Goal: Task Accomplishment & Management: Complete application form

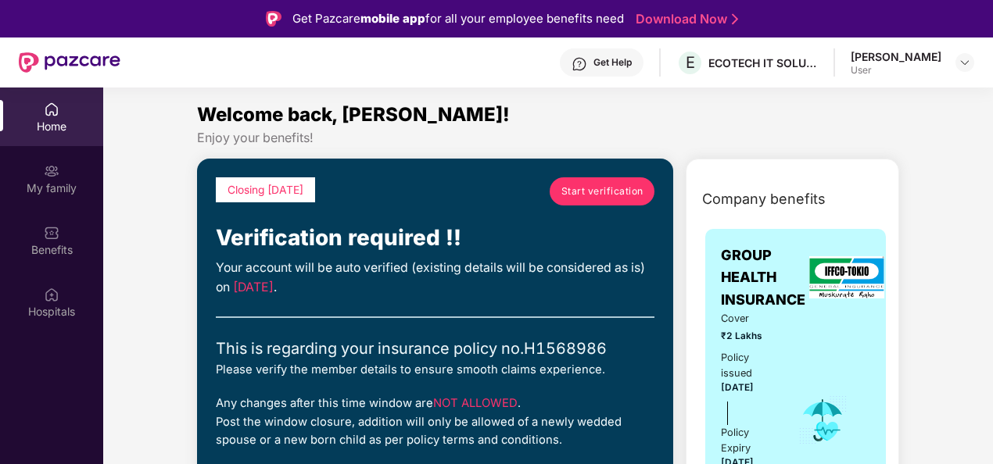
click at [578, 185] on span "Start verification" at bounding box center [602, 191] width 82 height 15
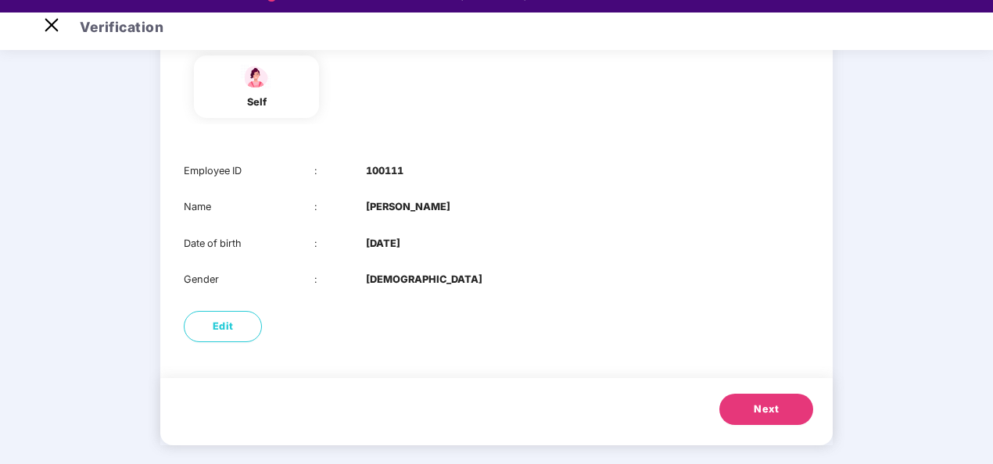
scroll to position [38, 0]
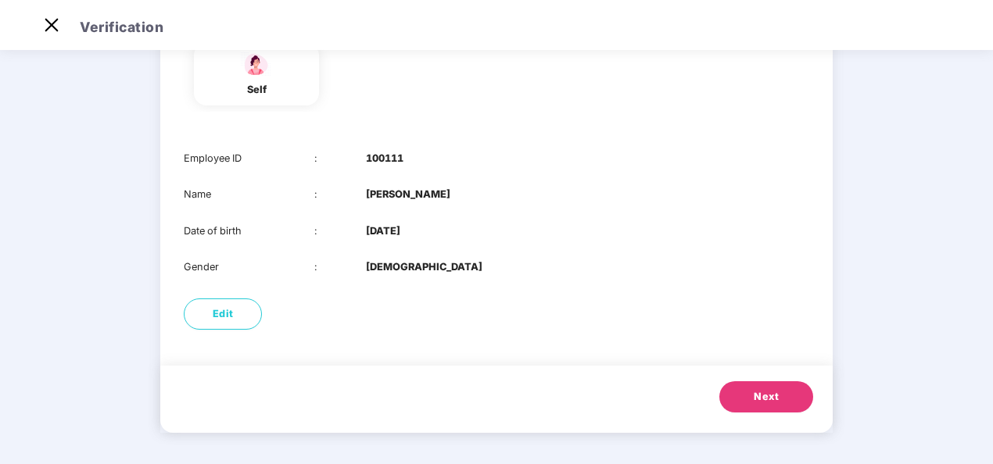
click at [769, 400] on span "Next" at bounding box center [765, 397] width 25 height 16
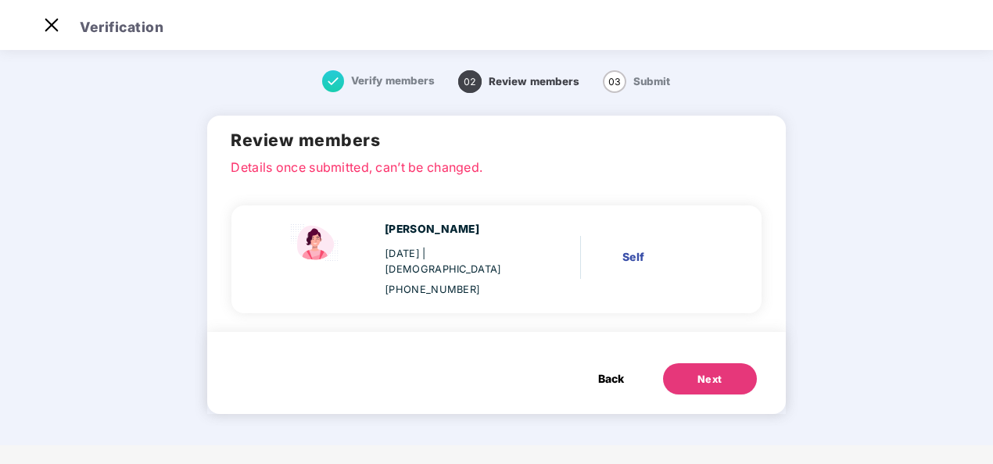
scroll to position [0, 0]
click at [735, 366] on button "Next" at bounding box center [710, 378] width 94 height 31
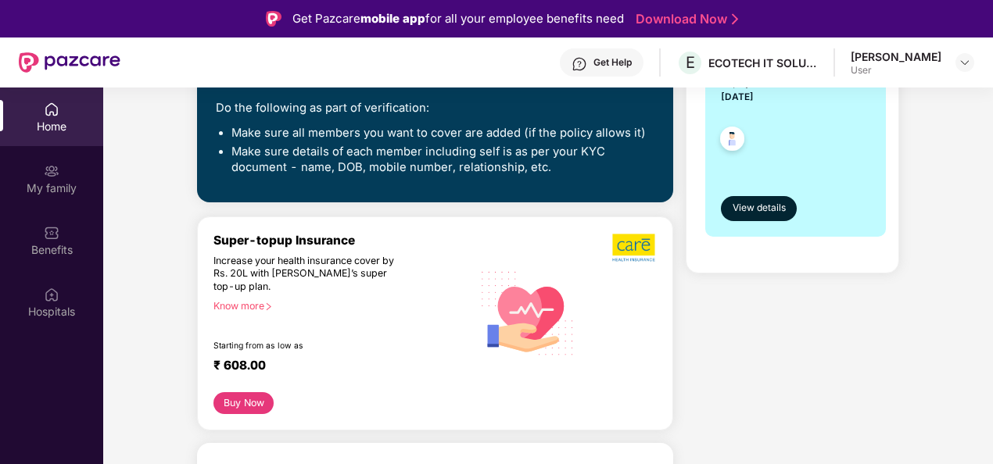
scroll to position [391, 0]
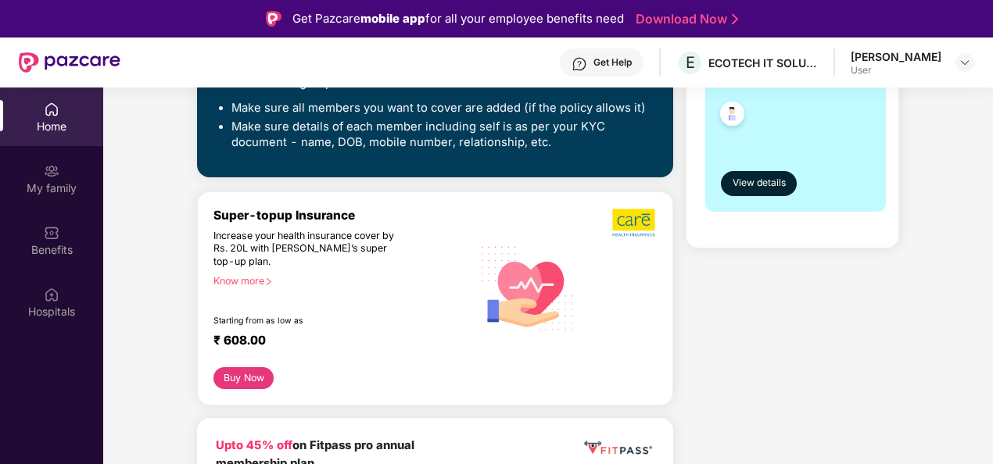
click at [252, 370] on button "Buy Now" at bounding box center [243, 378] width 60 height 22
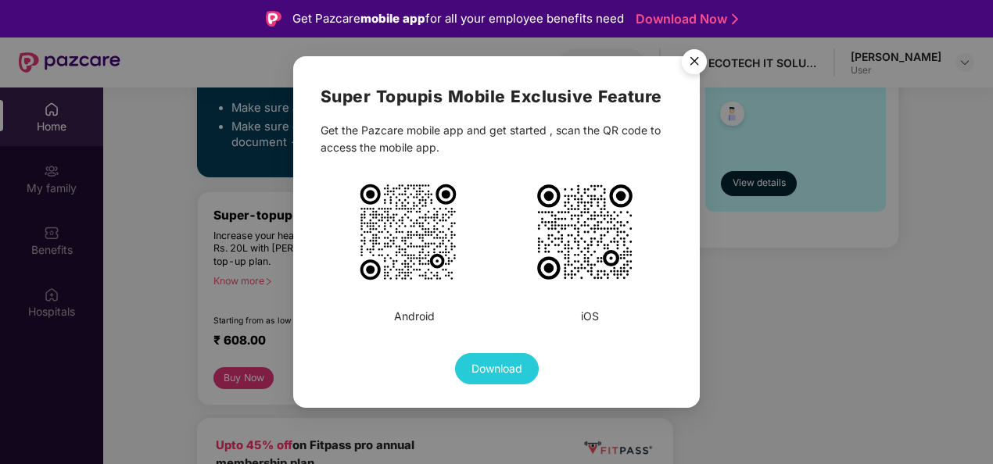
click at [696, 60] on img "Close" at bounding box center [694, 64] width 44 height 44
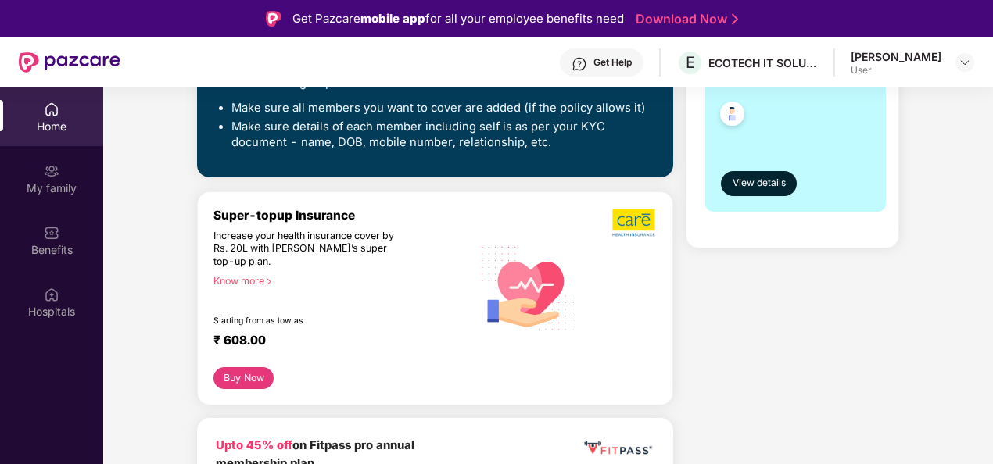
click at [250, 281] on div "Know more" at bounding box center [337, 280] width 249 height 11
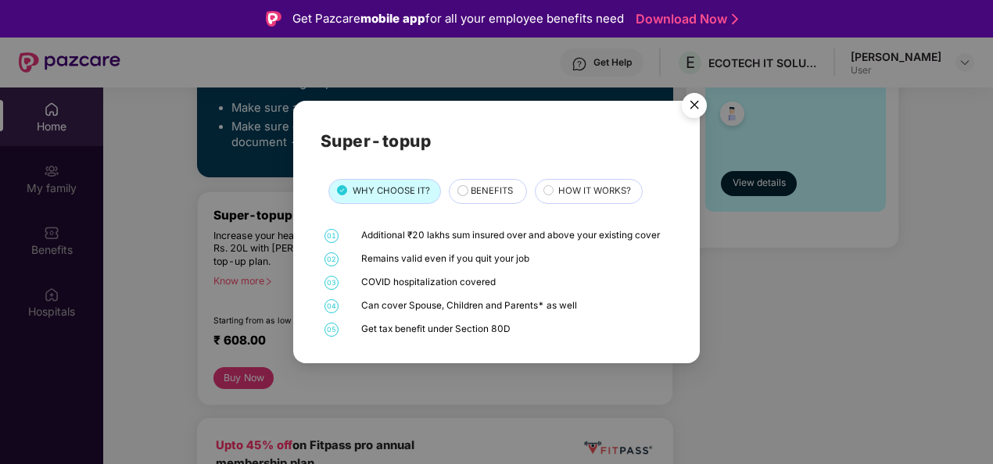
click at [483, 192] on span "BENEFITS" at bounding box center [491, 191] width 42 height 14
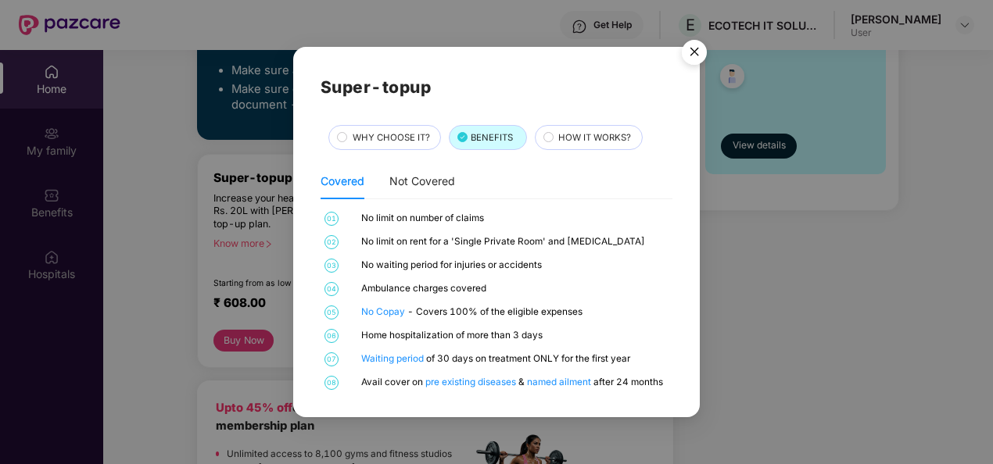
scroll to position [0, 0]
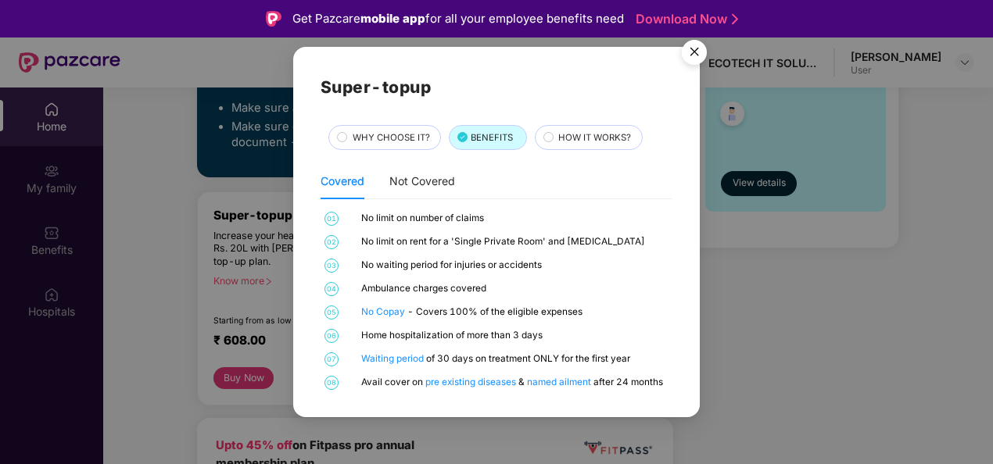
click at [585, 141] on span "HOW IT WORKS?" at bounding box center [594, 138] width 73 height 14
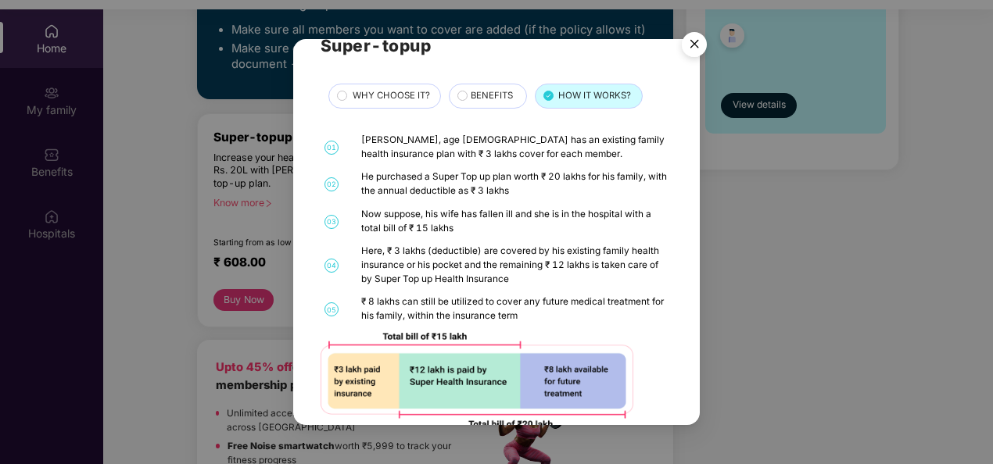
scroll to position [63, 0]
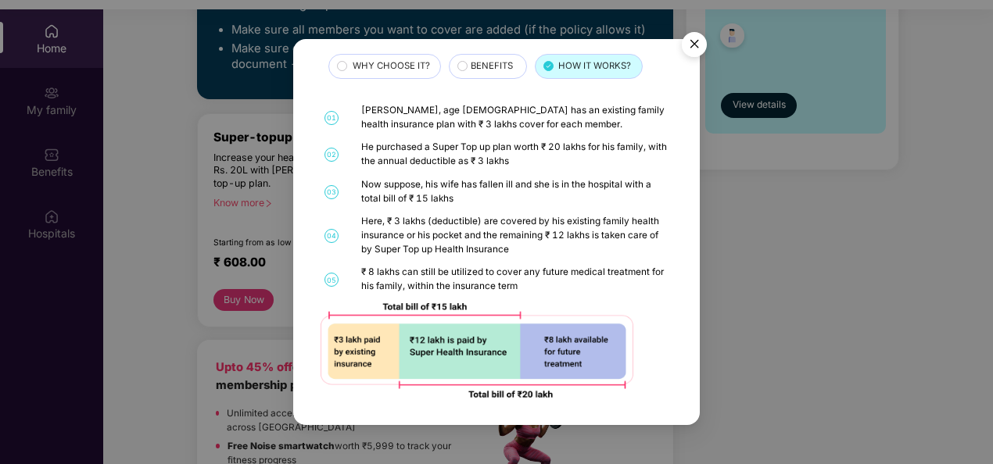
click at [685, 39] on img "Close" at bounding box center [694, 47] width 44 height 44
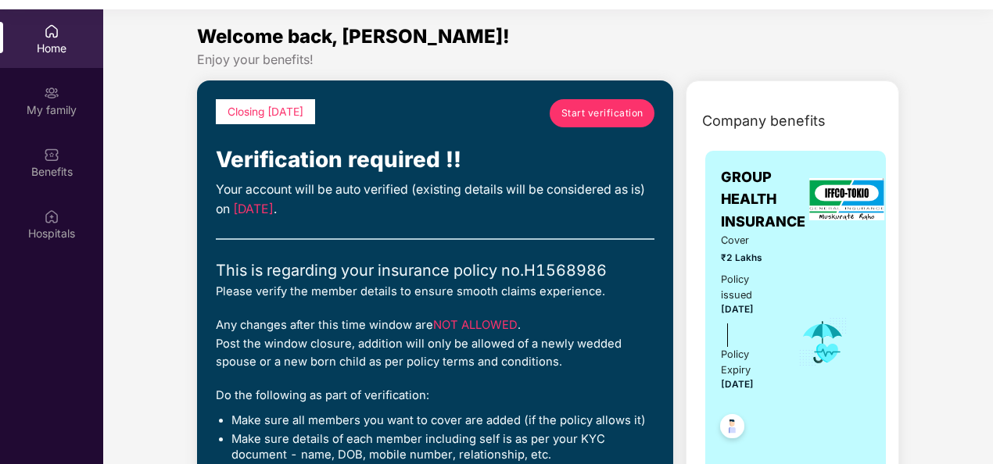
scroll to position [0, 0]
click at [624, 116] on span "Start verification" at bounding box center [602, 113] width 82 height 15
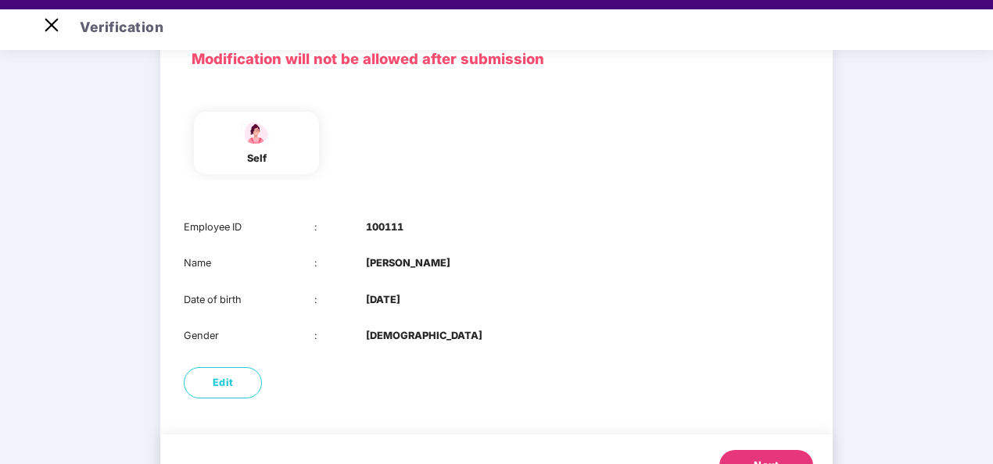
scroll to position [152, 0]
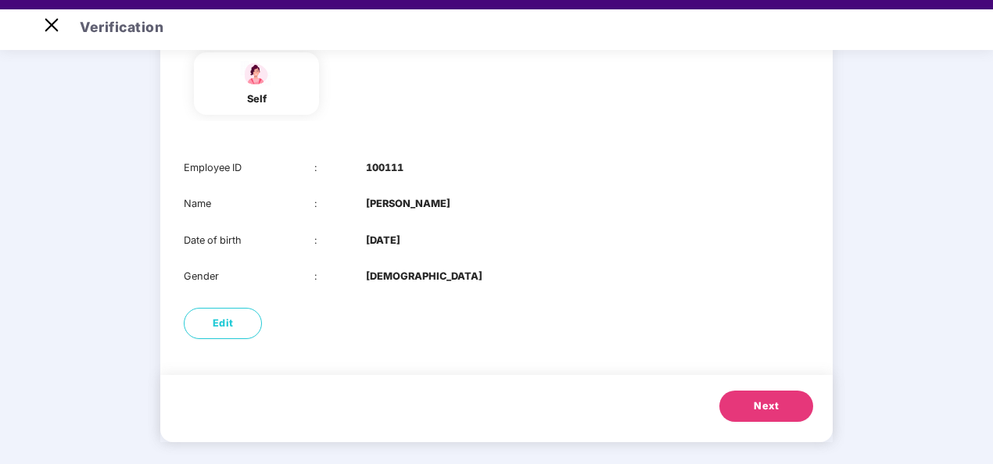
click at [794, 419] on button "Next" at bounding box center [766, 406] width 94 height 31
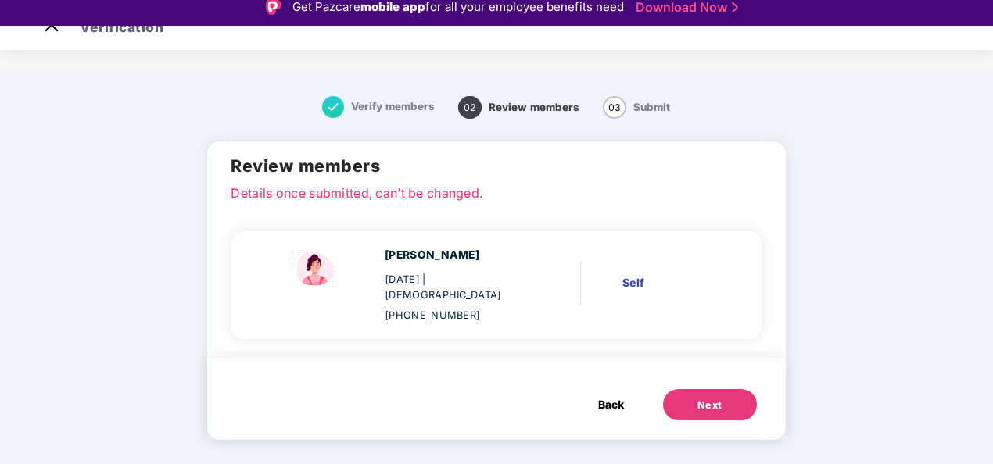
scroll to position [0, 0]
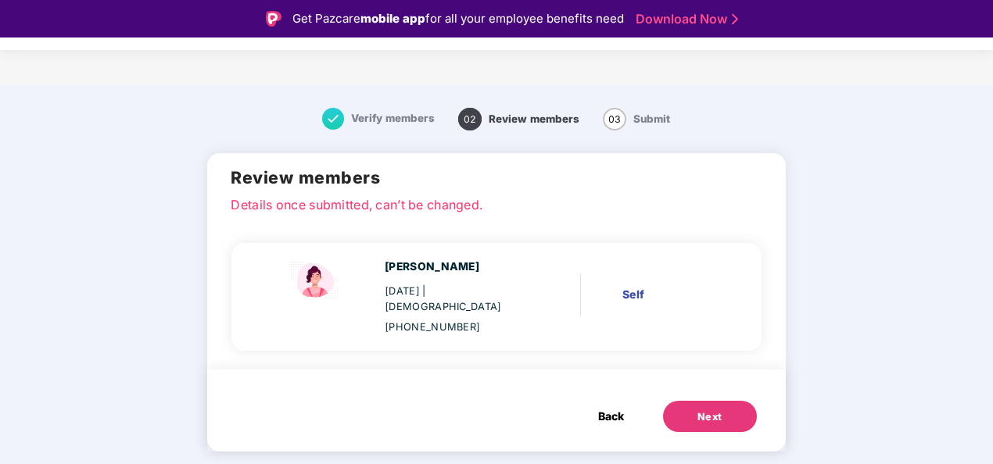
click at [728, 405] on button "Next" at bounding box center [710, 416] width 94 height 31
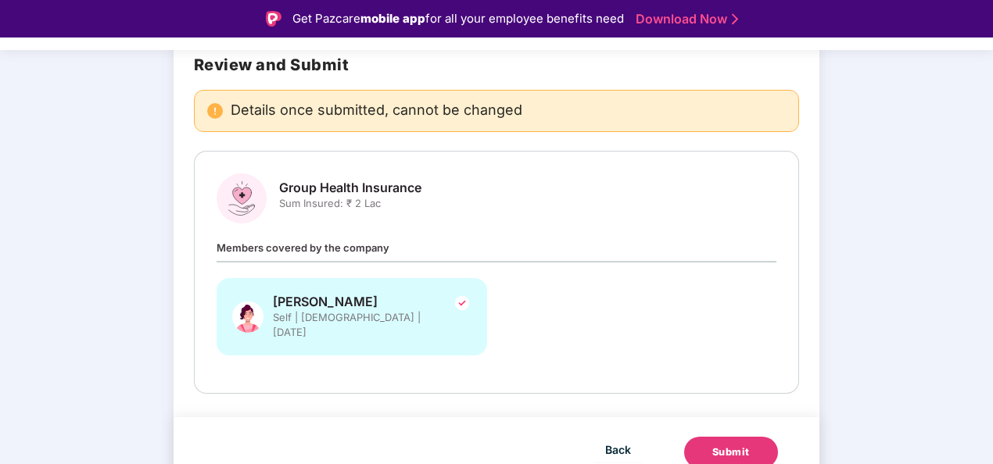
scroll to position [122, 0]
click at [734, 444] on div "Submit" at bounding box center [731, 452] width 38 height 16
